Goal: Consume media (video, audio): Consume media (video, audio)

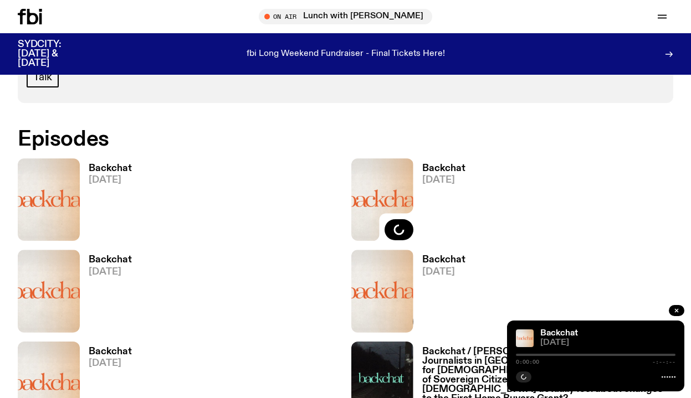
scroll to position [602, 0]
click at [64, 182] on img at bounding box center [49, 199] width 62 height 83
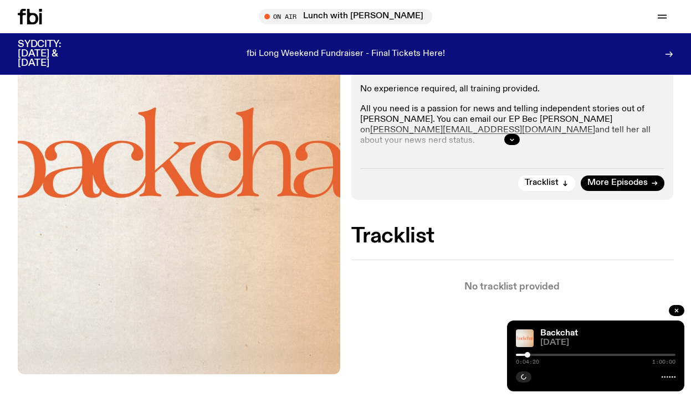
scroll to position [265, 0]
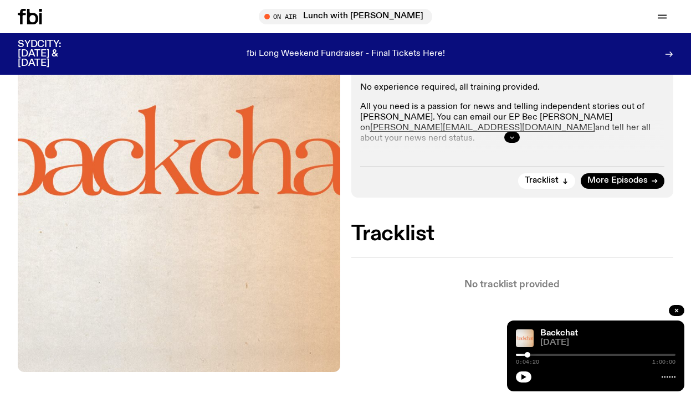
click at [512, 132] on button "button" at bounding box center [512, 137] width 16 height 11
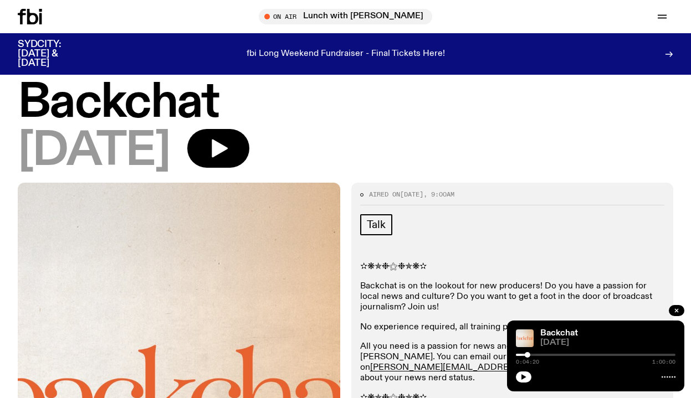
scroll to position [23, 0]
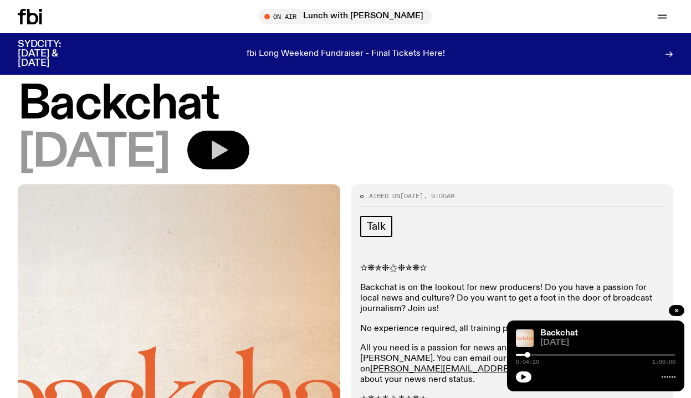
click at [229, 158] on icon "button" at bounding box center [218, 150] width 22 height 22
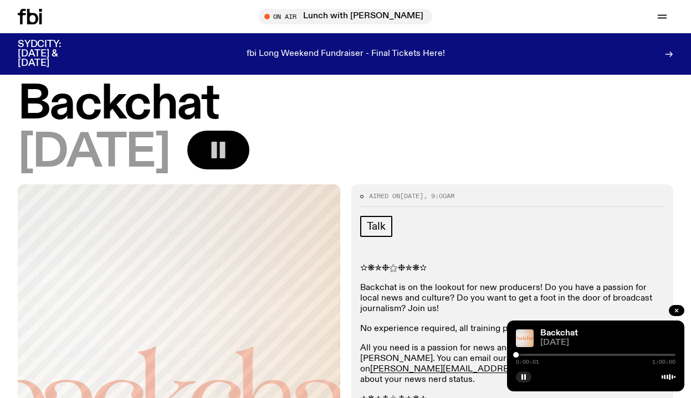
click at [523, 355] on div at bounding box center [596, 355] width 160 height 2
click at [528, 355] on div at bounding box center [596, 355] width 160 height 2
click at [534, 354] on div at bounding box center [596, 355] width 160 height 2
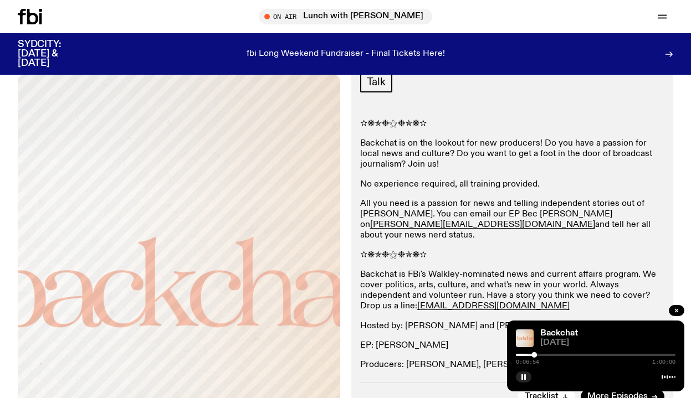
scroll to position [184, 0]
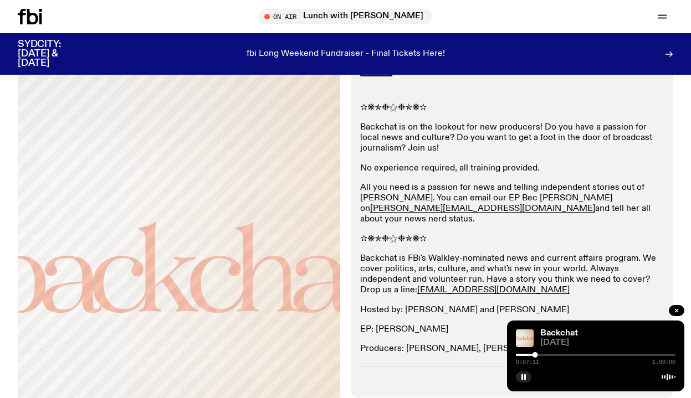
click at [658, 355] on div at bounding box center [596, 355] width 160 height 2
click at [649, 356] on div "0:53:21 1:00:00" at bounding box center [596, 358] width 160 height 13
click at [649, 355] on div at bounding box center [578, 355] width 160 height 2
click at [651, 354] on div at bounding box center [651, 355] width 6 height 6
click at [653, 354] on div at bounding box center [596, 355] width 160 height 2
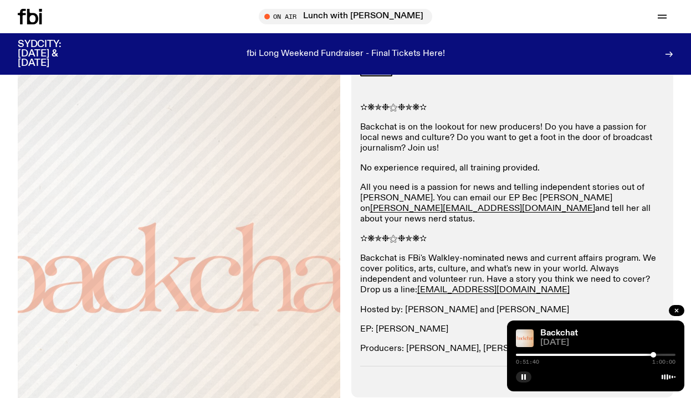
click at [656, 354] on div at bounding box center [596, 355] width 160 height 2
click at [525, 380] on rect "button" at bounding box center [525, 378] width 2 height 6
